Goal: Check status: Check status

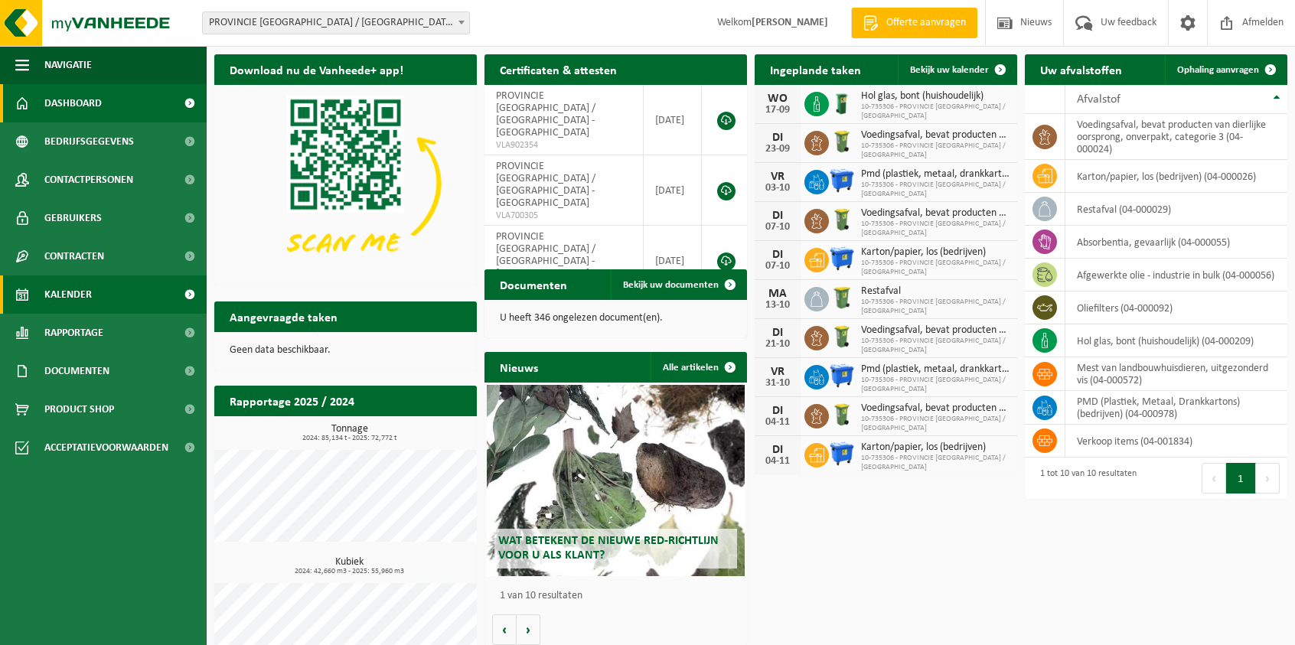
click at [118, 302] on link "Kalender" at bounding box center [103, 295] width 207 height 38
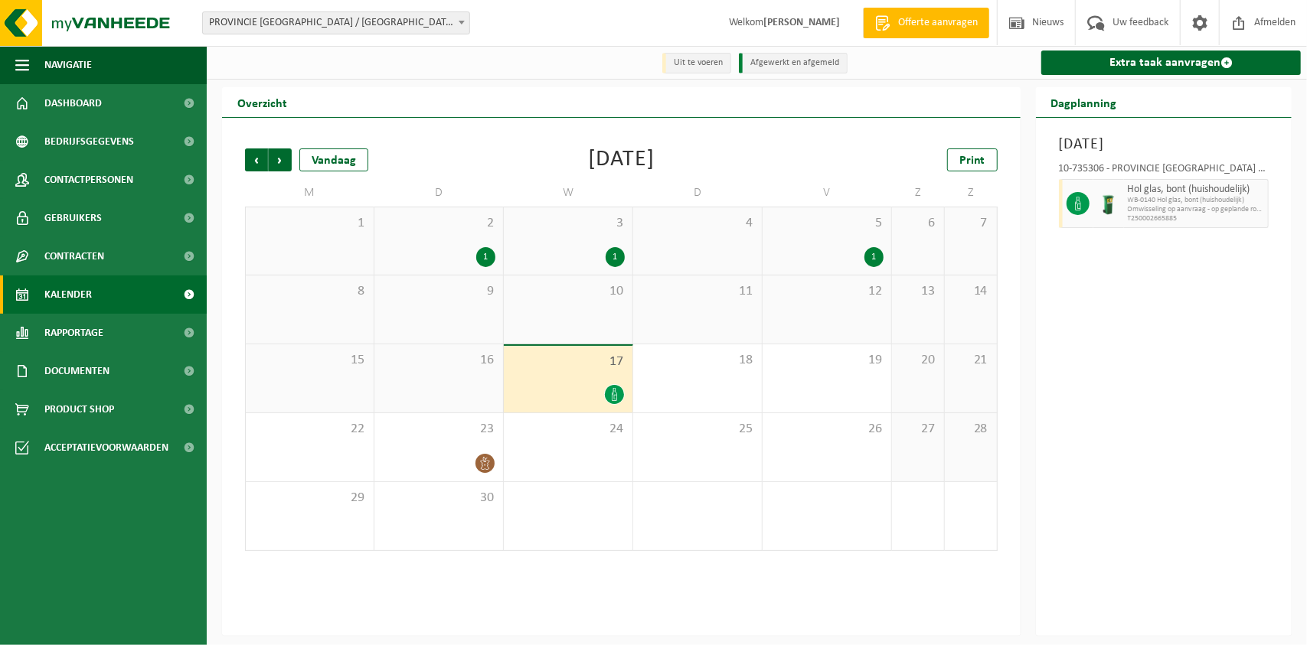
click at [580, 383] on div "17" at bounding box center [568, 379] width 129 height 67
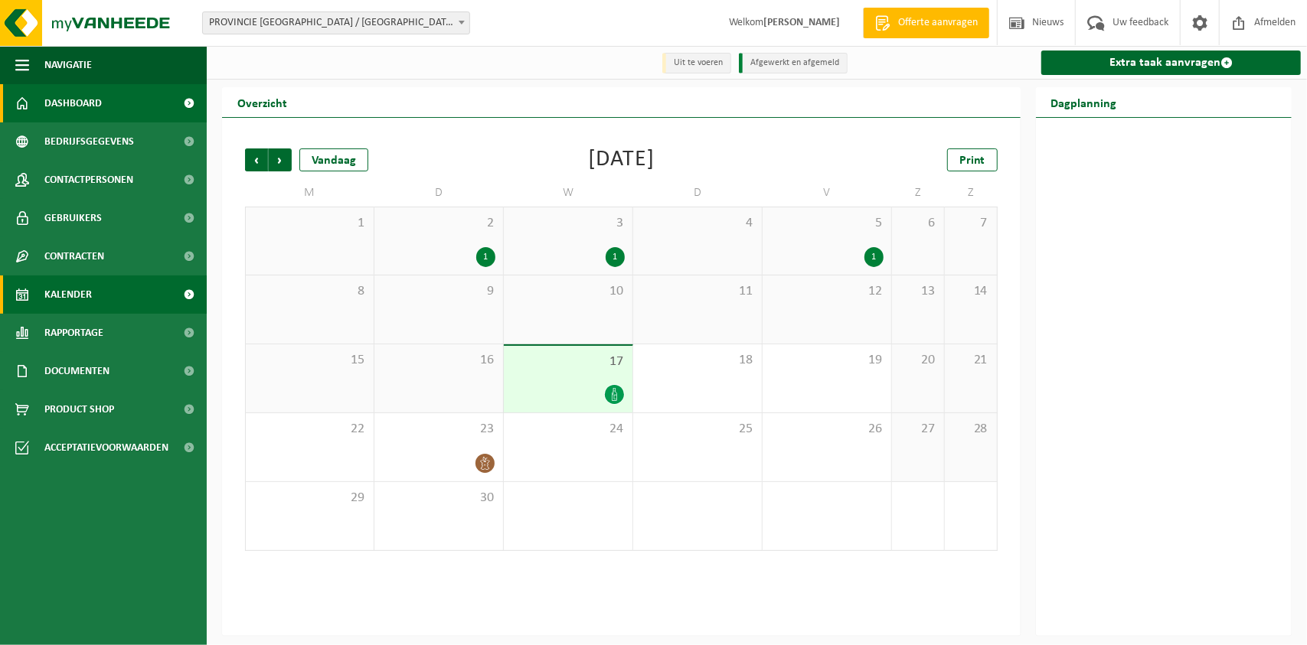
click at [99, 108] on span "Dashboard" at bounding box center [72, 103] width 57 height 38
